Goal: Use online tool/utility: Utilize a website feature to perform a specific function

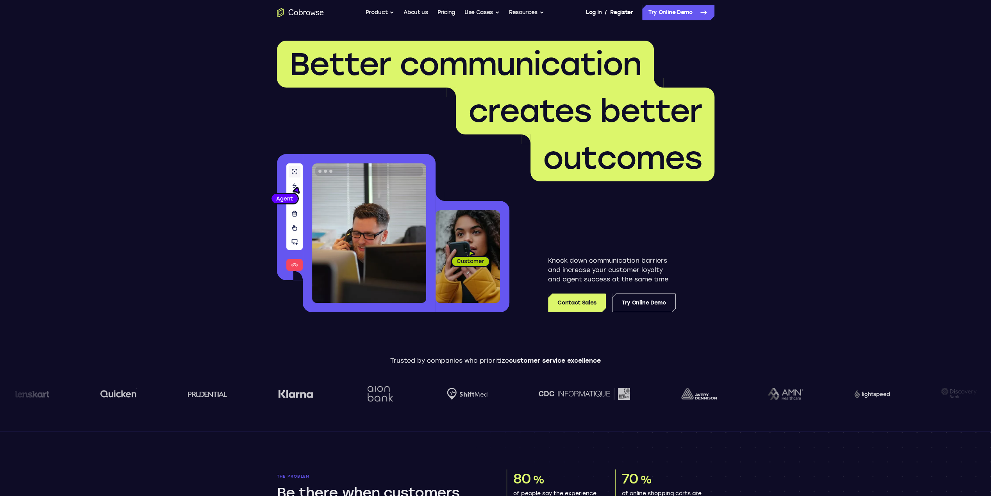
click at [680, 10] on link "Try Online Demo" at bounding box center [678, 13] width 72 height 16
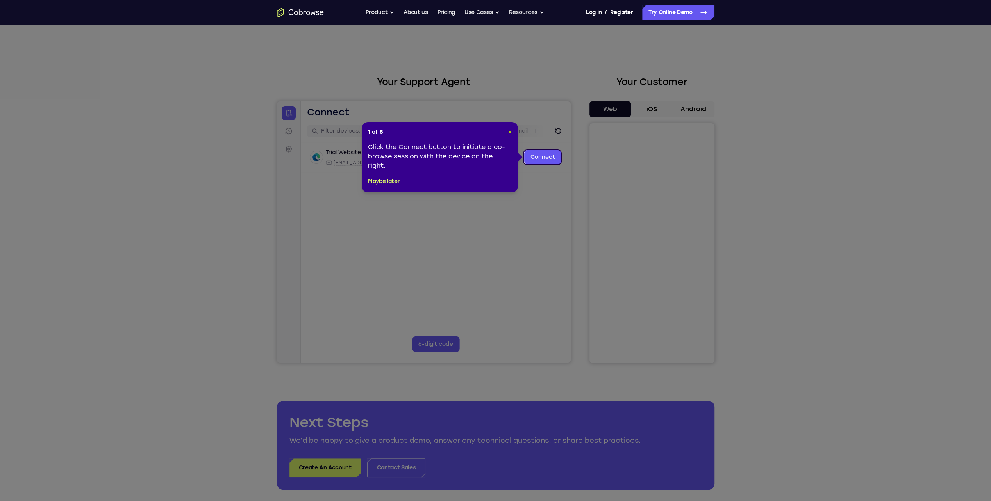
click at [508, 132] on span "×" at bounding box center [510, 132] width 4 height 7
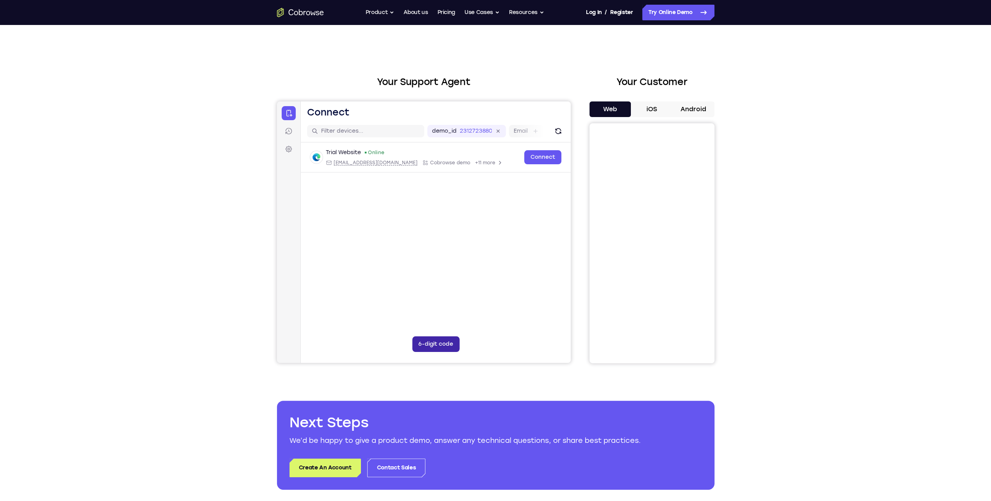
click at [437, 345] on button "6-digit code" at bounding box center [435, 345] width 47 height 16
click at [603, 108] on button "Web" at bounding box center [610, 110] width 42 height 16
click at [485, 342] on icon at bounding box center [483, 344] width 8 height 8
